Goal: Information Seeking & Learning: Learn about a topic

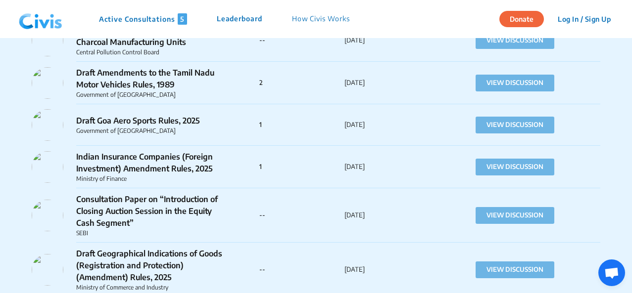
scroll to position [997, 0]
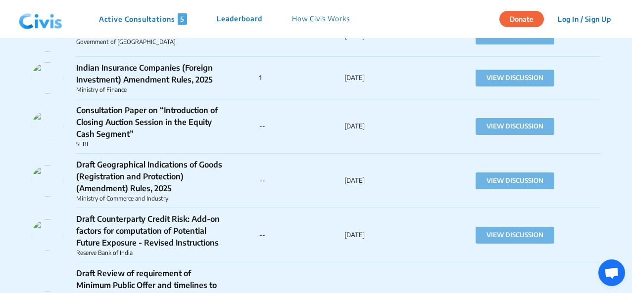
click at [165, 229] on p "Draft Counterparty Credit Risk: Add-on factors for computation of Potential Fut…" at bounding box center [149, 231] width 146 height 36
drag, startPoint x: 165, startPoint y: 229, endPoint x: 119, endPoint y: 232, distance: 45.6
click at [119, 232] on p "Draft Counterparty Credit Risk: Add-on factors for computation of Potential Fut…" at bounding box center [149, 231] width 146 height 36
drag, startPoint x: 525, startPoint y: 242, endPoint x: 544, endPoint y: 243, distance: 19.3
click at [544, 243] on button "VIEW DISCUSSION" at bounding box center [514, 235] width 79 height 17
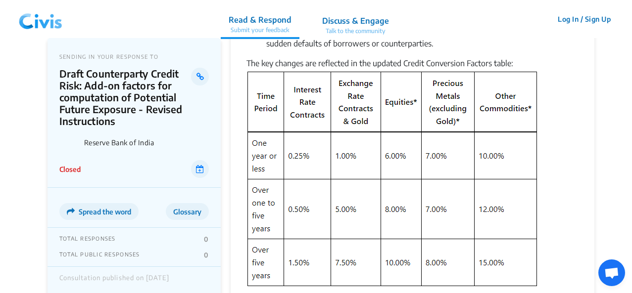
scroll to position [440, 0]
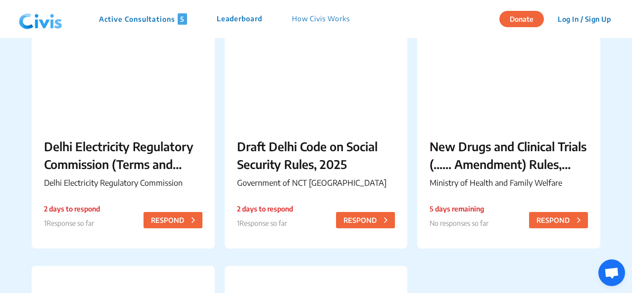
scroll to position [1565, 0]
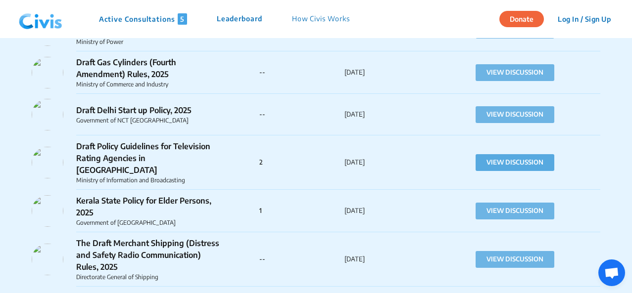
click at [486, 154] on button "VIEW DISCUSSION" at bounding box center [514, 162] width 79 height 17
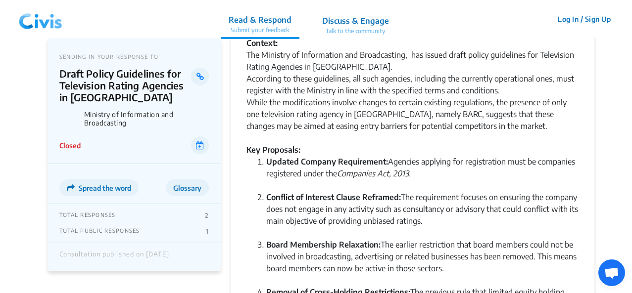
scroll to position [47, 0]
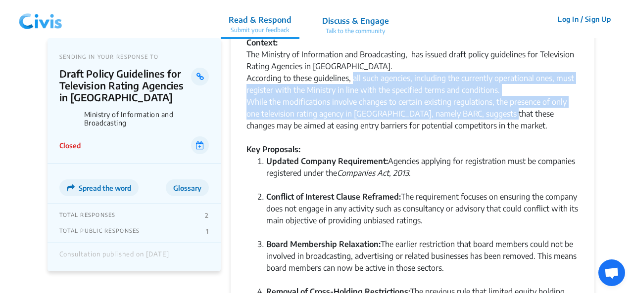
drag, startPoint x: 351, startPoint y: 77, endPoint x: 497, endPoint y: 109, distance: 149.6
click at [497, 109] on div "The Ministry of Information and Broadcasting, has issued draft policy guideline…" at bounding box center [412, 95] width 332 height 95
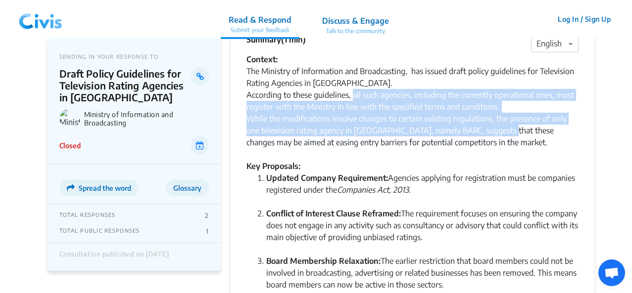
scroll to position [17, 0]
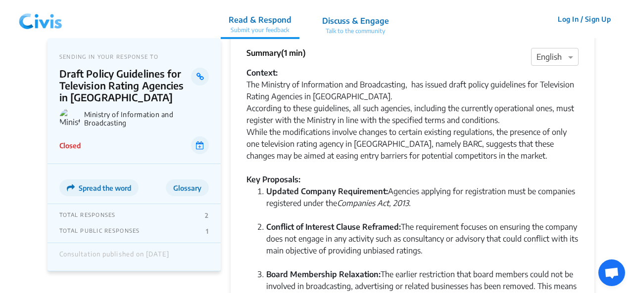
click at [372, 158] on div "The Ministry of Information and Broadcasting, has issued draft policy guideline…" at bounding box center [412, 126] width 332 height 95
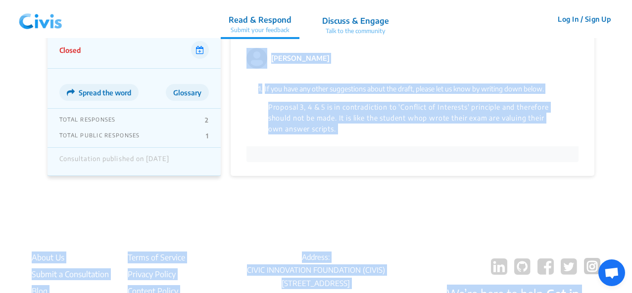
scroll to position [718, 0]
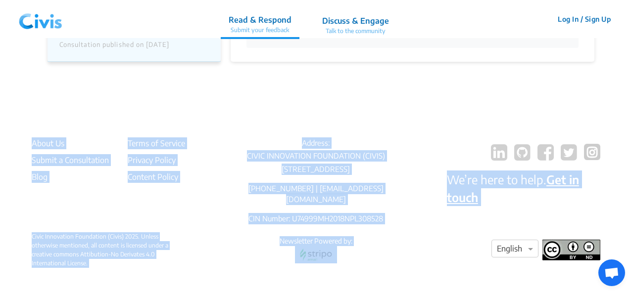
drag, startPoint x: 267, startPoint y: 60, endPoint x: 459, endPoint y: 237, distance: 260.9
click at [398, 161] on div "About Us Submit a Consultation Blog Terms of Service Privacy Policy Content Pol…" at bounding box center [316, 185] width 568 height 95
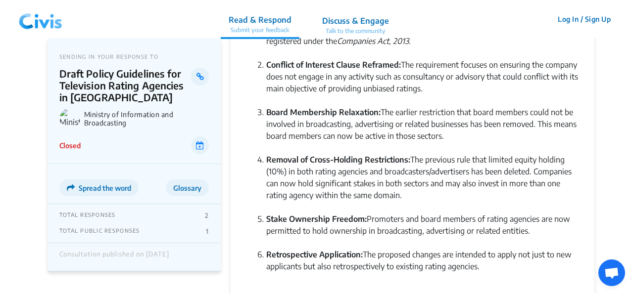
scroll to position [180, 0]
drag, startPoint x: 266, startPoint y: 65, endPoint x: 486, endPoint y: 262, distance: 295.4
click at [486, 262] on ol "Updated Company Requirement: Agencies applying for registration must be compani…" at bounding box center [412, 153] width 332 height 261
copy ol "Conflict of Interest Clause Reframed: The requirement focuses on ensuring the c…"
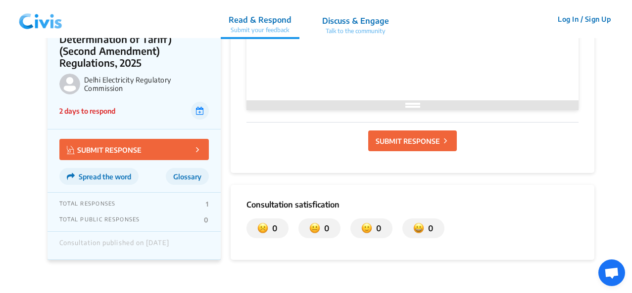
scroll to position [1040, 0]
